Goal: Check status: Check status

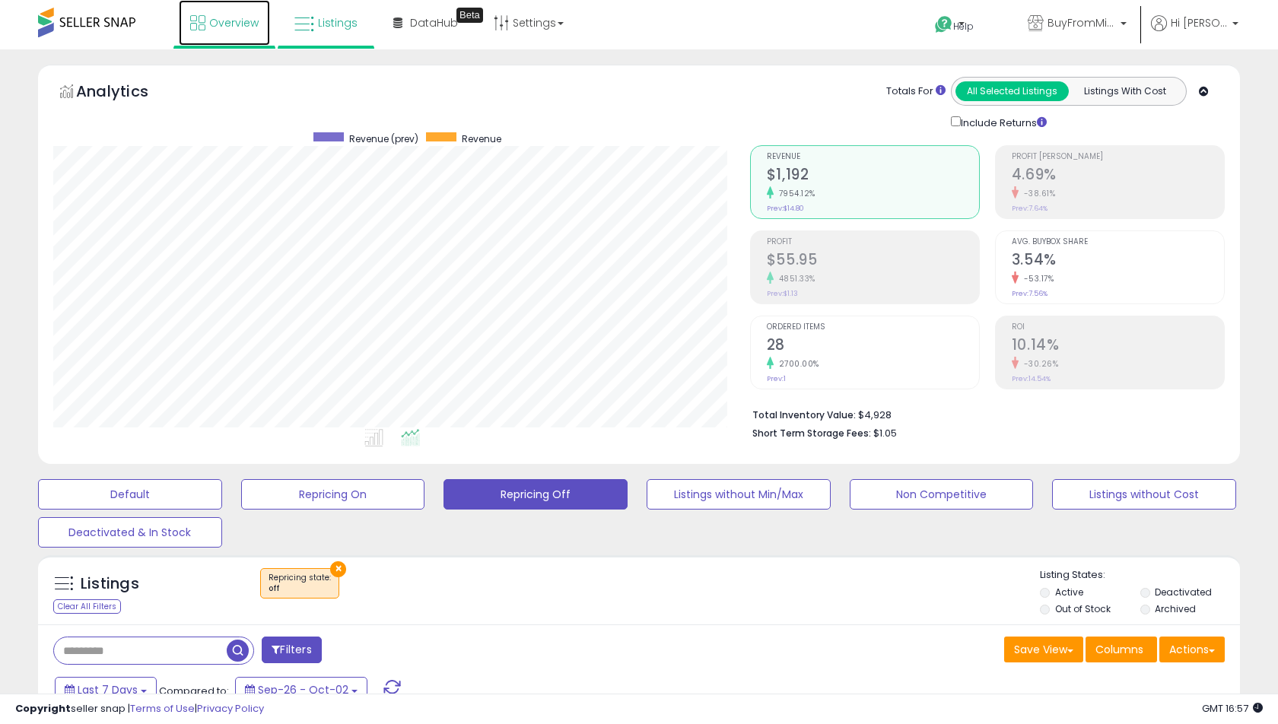
click at [215, 27] on span "Overview" at bounding box center [233, 22] width 49 height 15
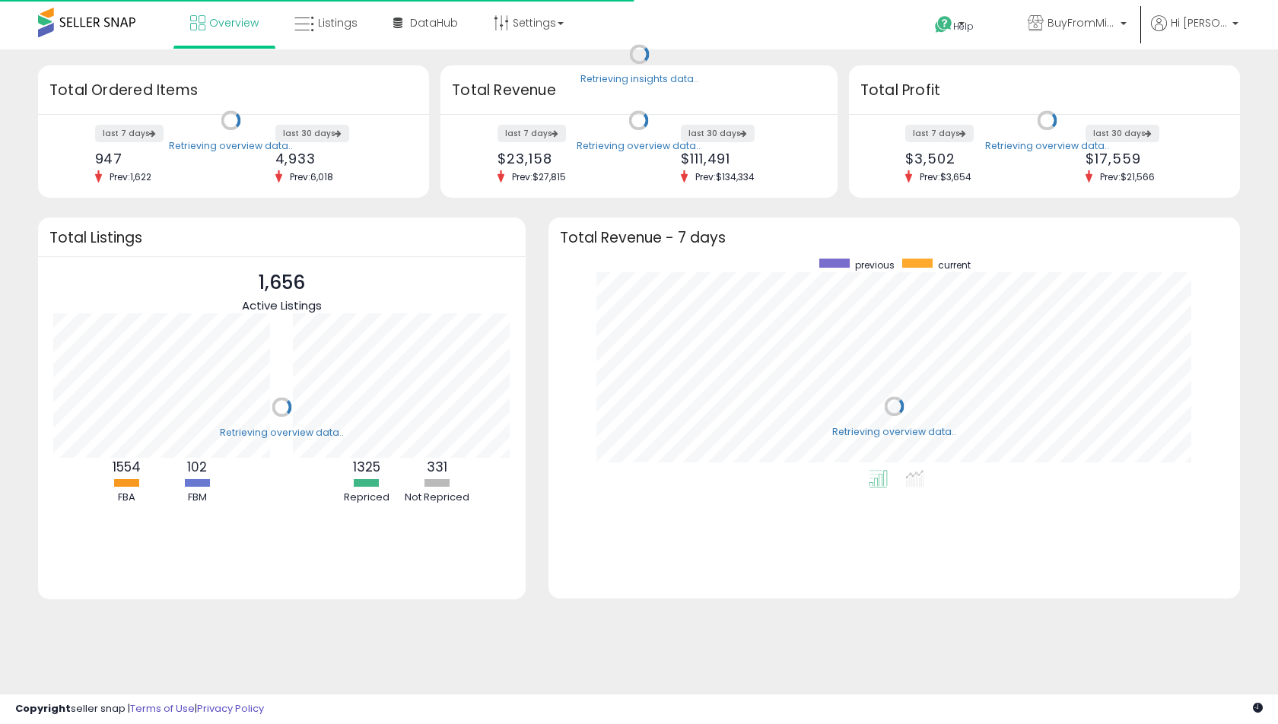
scroll to position [211, 660]
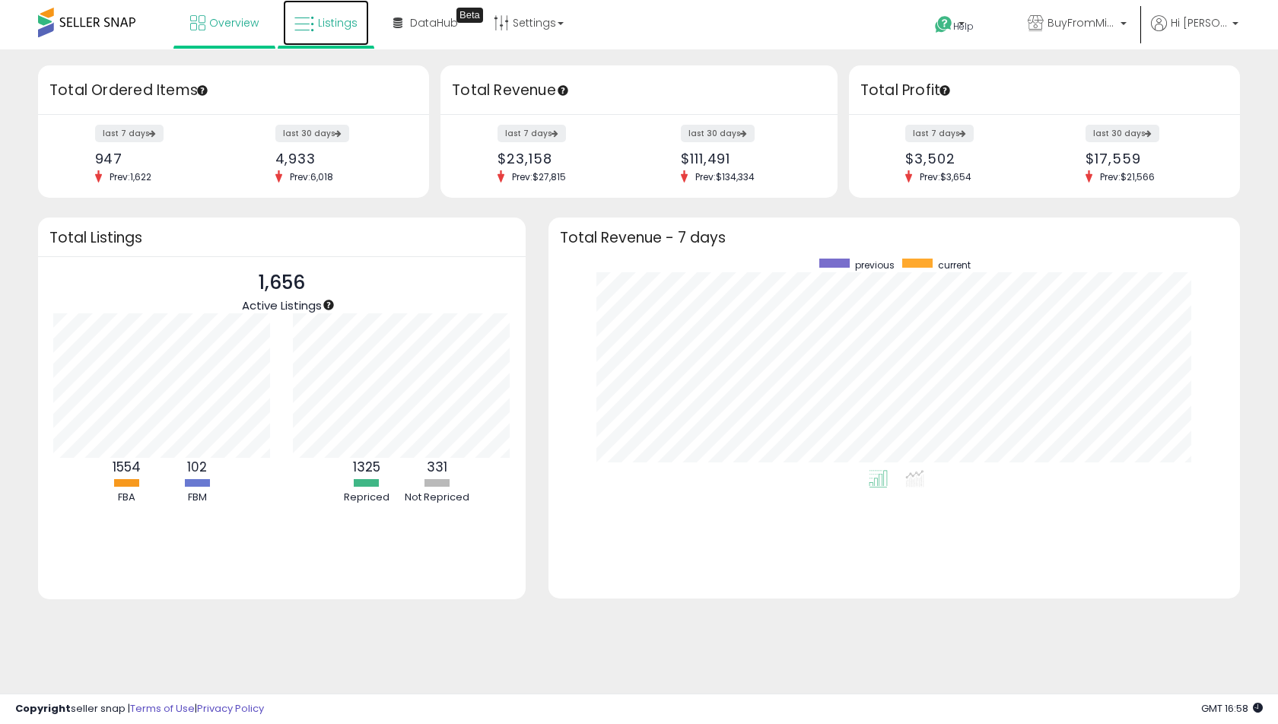
click at [360, 29] on link "Listings" at bounding box center [326, 23] width 86 height 46
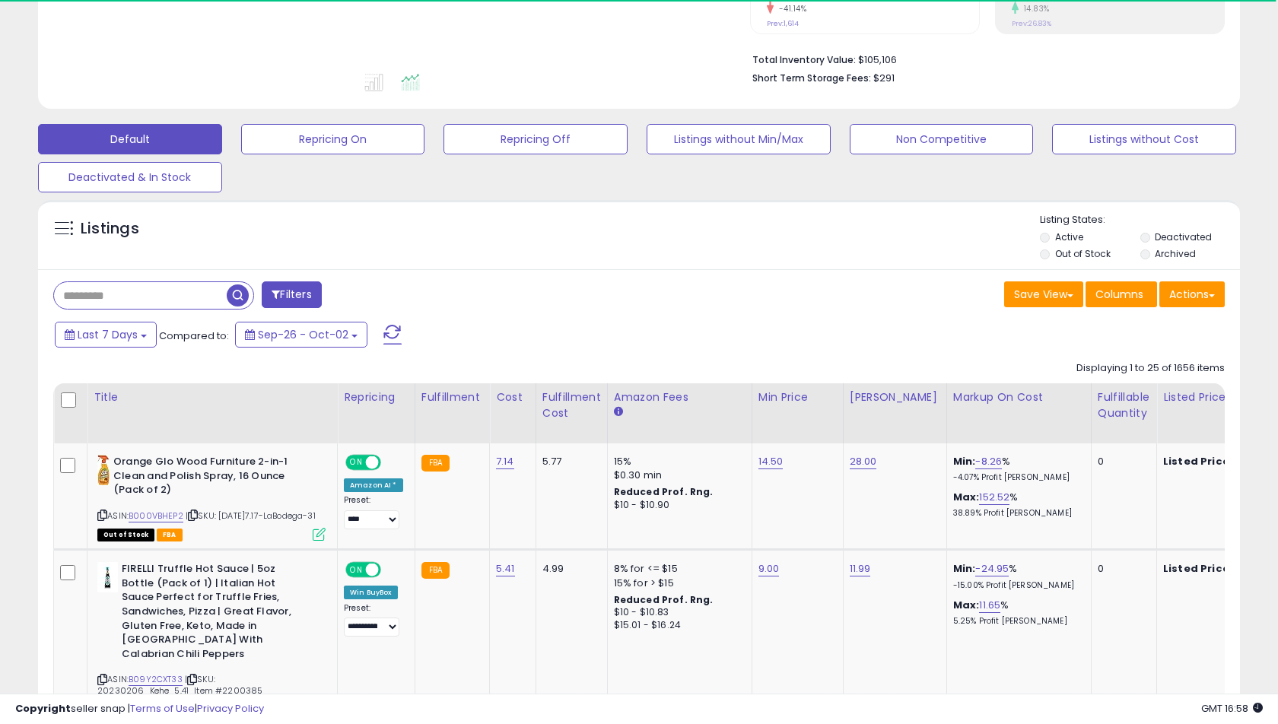
scroll to position [359, 0]
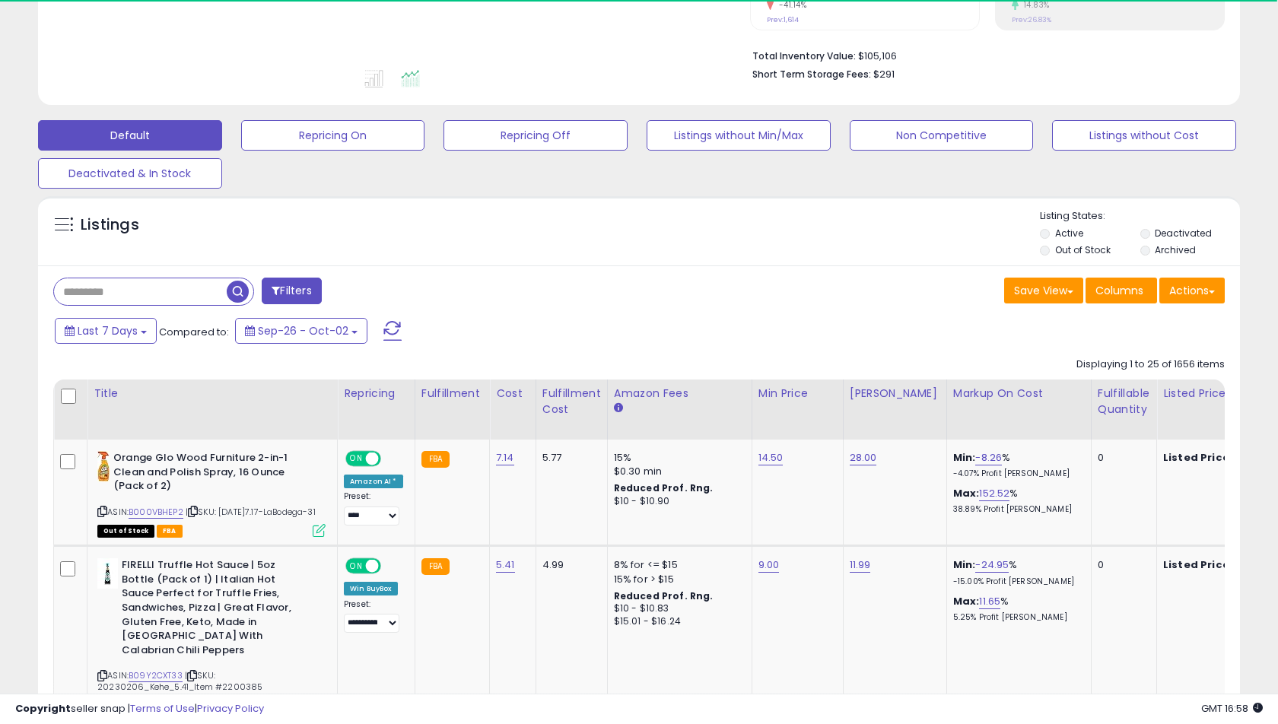
click at [1052, 255] on li "Out of Stock" at bounding box center [1089, 251] width 98 height 17
click at [1036, 254] on div "Listings" at bounding box center [639, 235] width 1202 height 52
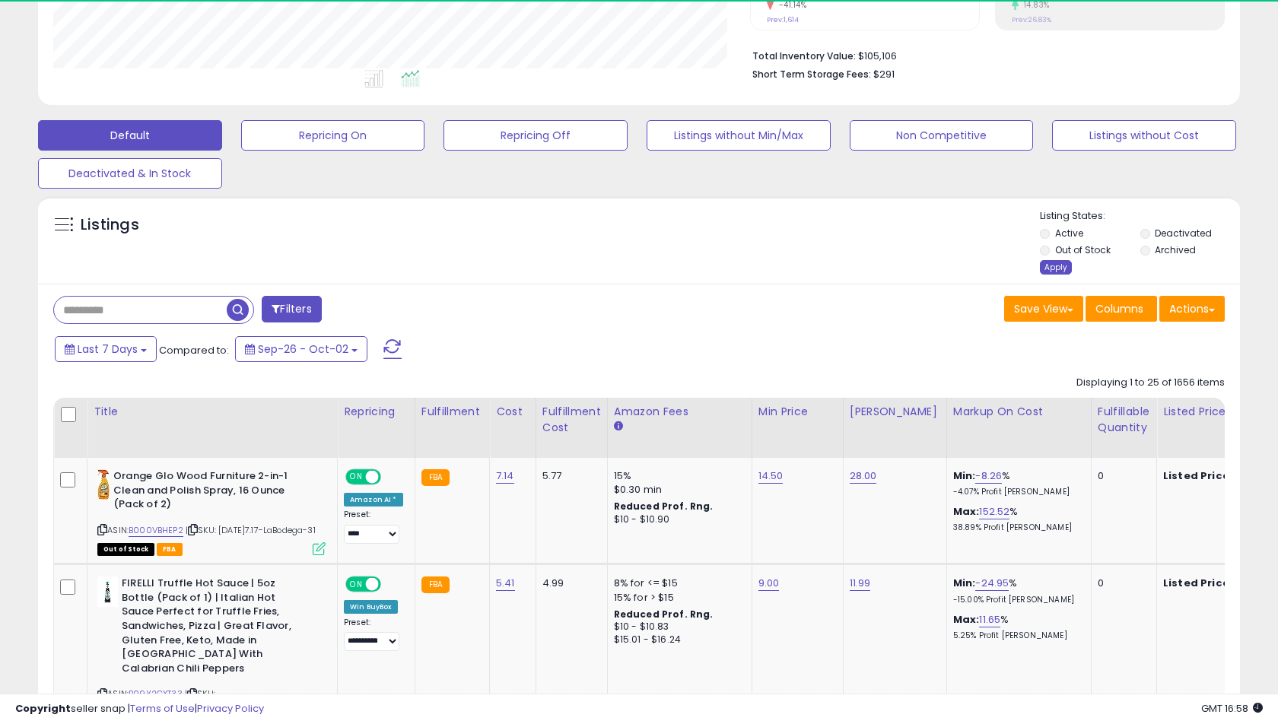
scroll to position [312, 696]
click at [1052, 272] on div "Apply" at bounding box center [1056, 267] width 32 height 14
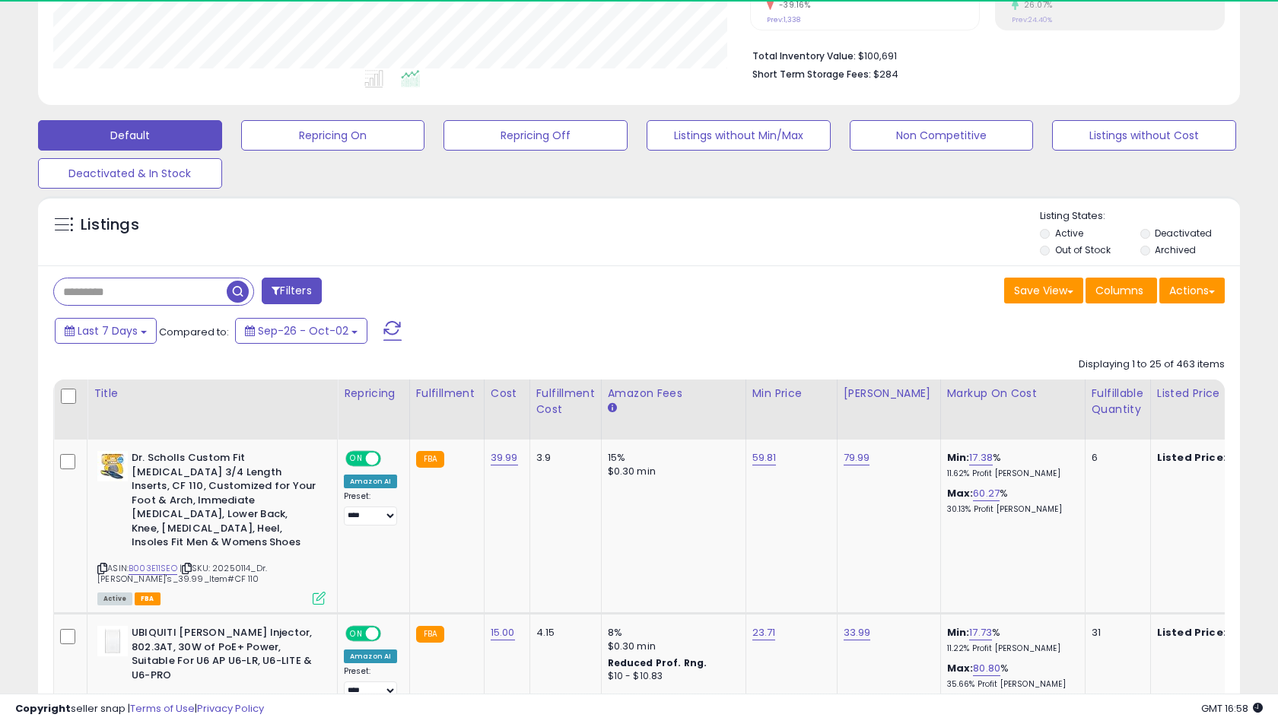
scroll to position [312, 696]
